Goal: Navigation & Orientation: Find specific page/section

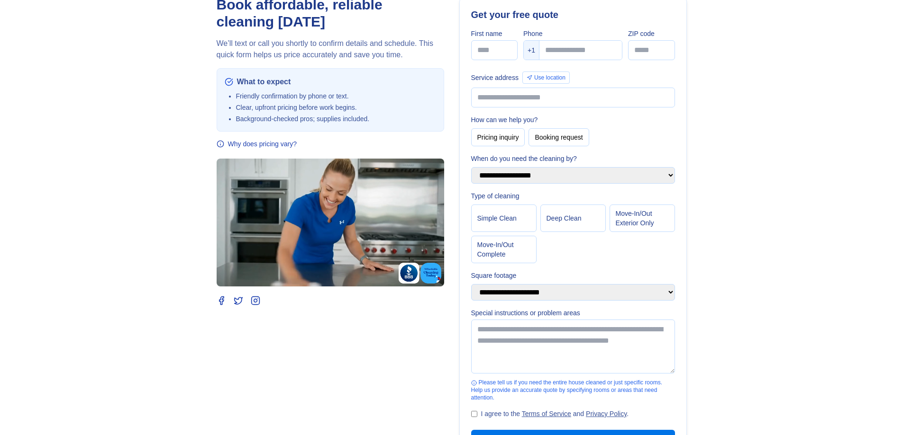
scroll to position [47, 0]
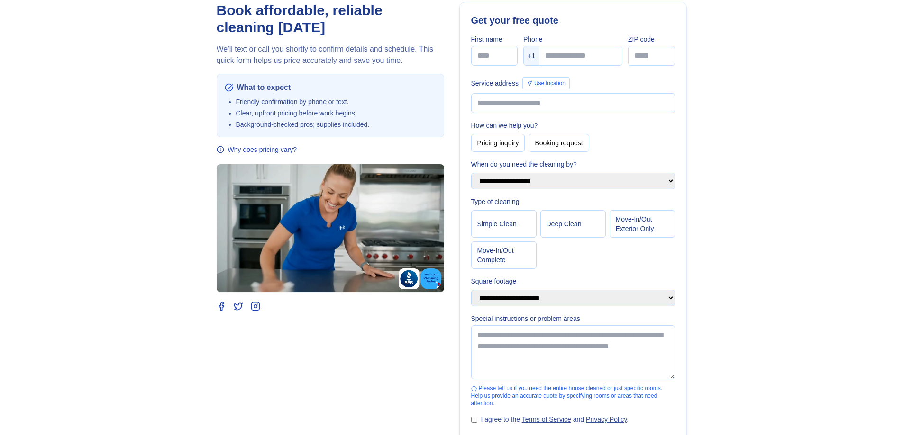
click at [758, 227] on main "**********" at bounding box center [451, 267] width 903 height 569
